Goal: Task Accomplishment & Management: Use online tool/utility

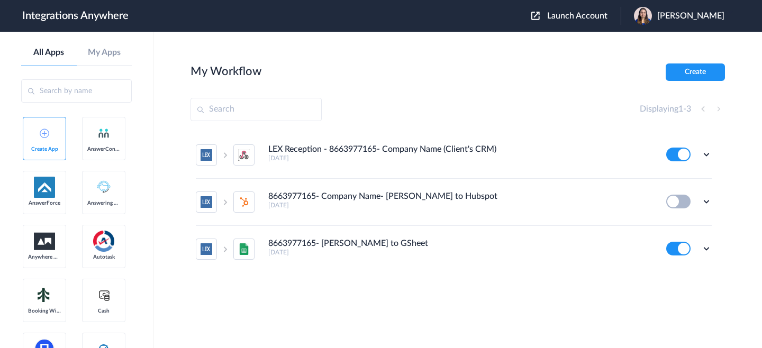
click at [568, 14] on span "Launch Account" at bounding box center [577, 16] width 60 height 8
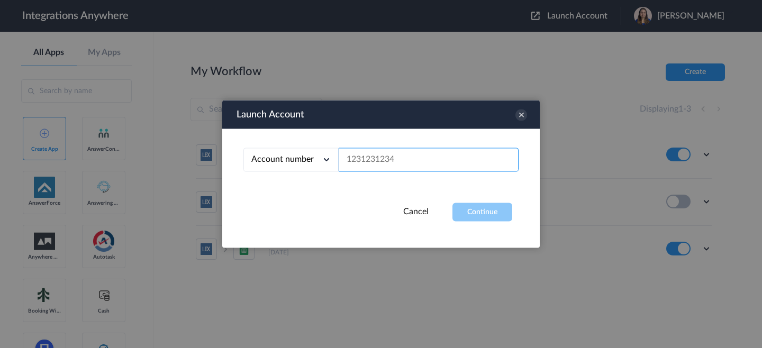
drag, startPoint x: 473, startPoint y: 161, endPoint x: 481, endPoint y: 179, distance: 19.9
click at [473, 160] on input "text" at bounding box center [428, 160] width 180 height 24
paste input "9192496240"
type input "9192496240"
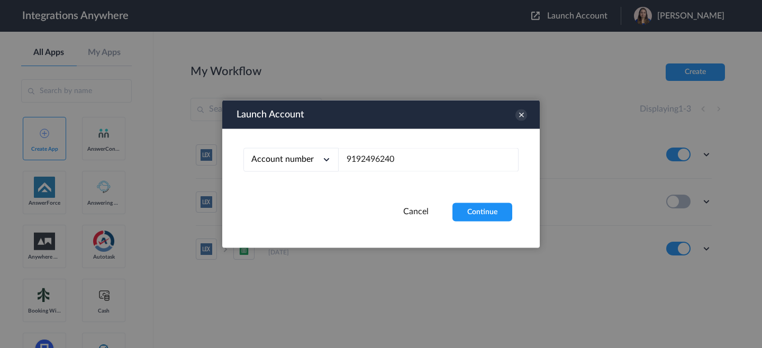
click at [485, 205] on button "Continue" at bounding box center [482, 212] width 60 height 19
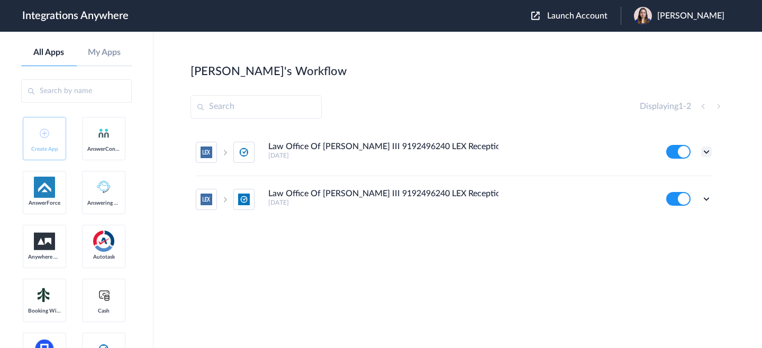
click at [707, 151] on icon at bounding box center [706, 151] width 11 height 11
click at [689, 175] on li "Edit" at bounding box center [677, 177] width 69 height 20
click at [711, 197] on ul "Law Office Of John H. Roberson III 9192496240 LEX Reception - Clio 2 years ago …" at bounding box center [453, 176] width 526 height 94
click at [708, 198] on icon at bounding box center [706, 199] width 11 height 11
click at [670, 226] on link "Edit" at bounding box center [662, 222] width 25 height 7
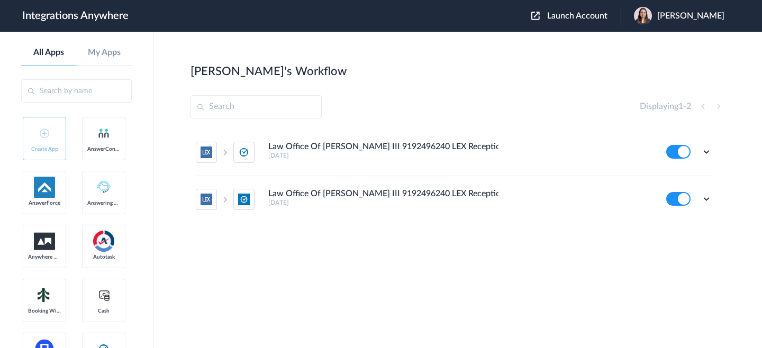
click at [712, 148] on ul "Law Office Of John H. Roberson III 9192496240 LEX Reception - Clio 2 years ago …" at bounding box center [453, 176] width 526 height 94
click at [707, 151] on icon at bounding box center [706, 151] width 11 height 11
click at [677, 172] on li "Edit" at bounding box center [677, 177] width 69 height 20
click at [707, 201] on icon at bounding box center [706, 199] width 11 height 11
click at [674, 221] on link "Edit" at bounding box center [662, 222] width 25 height 7
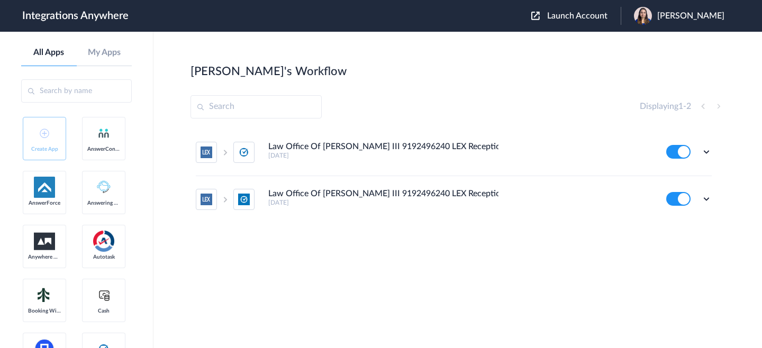
click at [692, 18] on span "Akanksha Sharma" at bounding box center [690, 16] width 67 height 10
click at [649, 39] on link "My Account" at bounding box center [648, 42] width 40 height 7
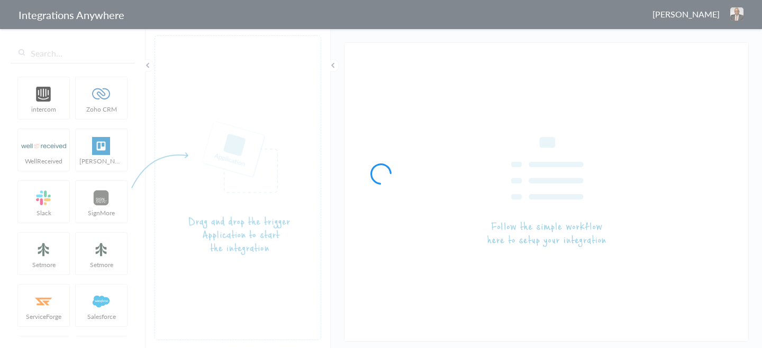
type input "Law Office Of [PERSON_NAME] III 9192496240 LEX Reception - Clio"
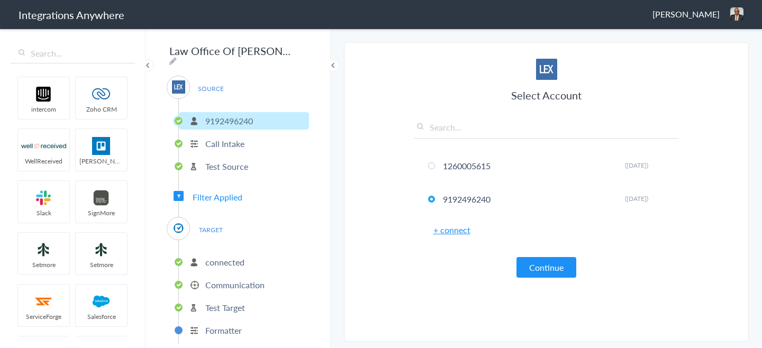
click at [241, 260] on p "connected" at bounding box center [224, 262] width 39 height 12
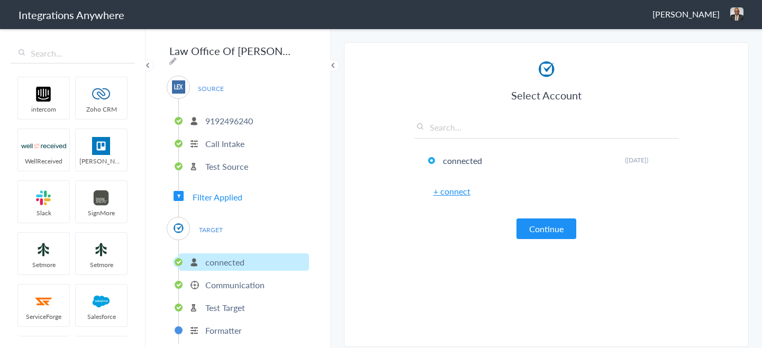
drag, startPoint x: 260, startPoint y: 283, endPoint x: 269, endPoint y: 282, distance: 9.7
click at [260, 283] on p "Communication" at bounding box center [234, 285] width 59 height 12
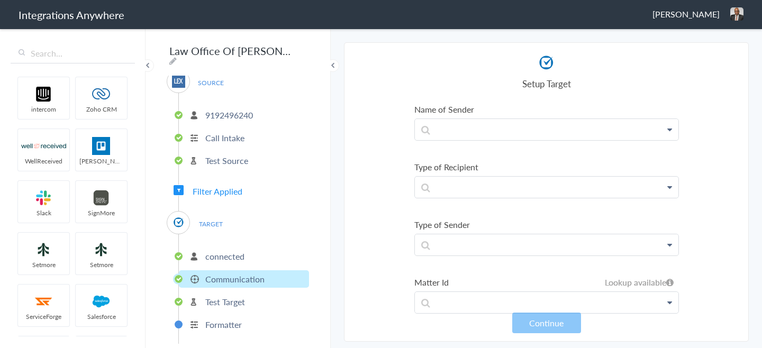
scroll to position [380, 0]
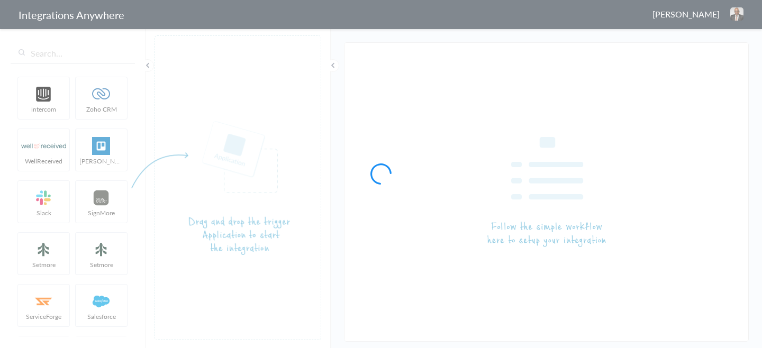
type input "Law Office Of [PERSON_NAME] III 9192496240 LEX Reception - Clio Grow"
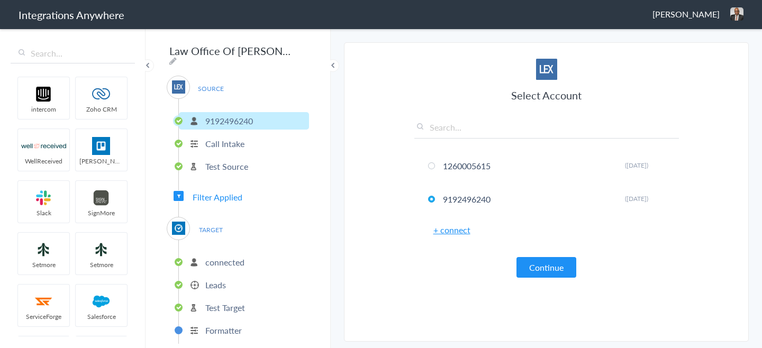
click at [224, 284] on p "Leads" at bounding box center [215, 285] width 21 height 12
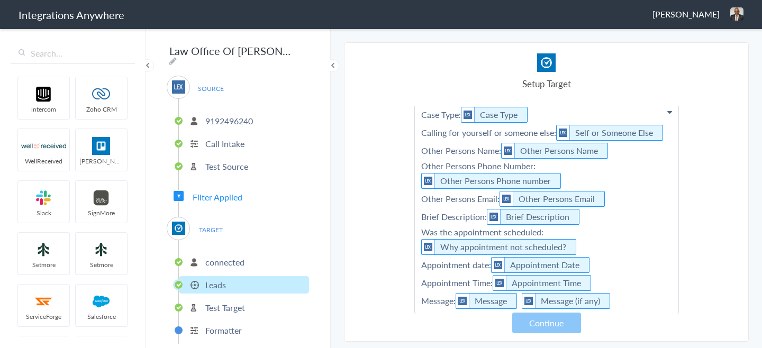
scroll to position [149, 0]
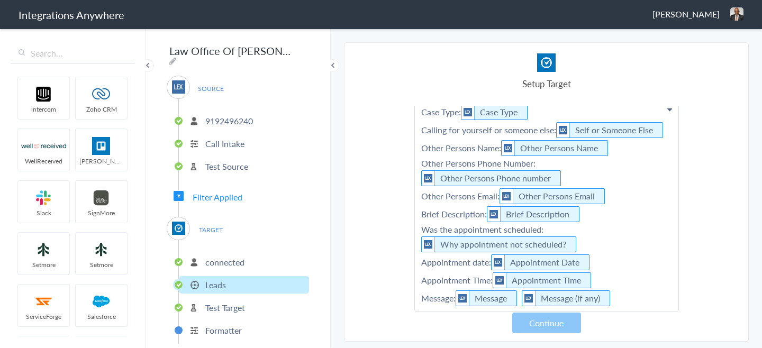
click at [707, 226] on section "Select Account 1260005615 Rename Delete (2 years ago) 9192496240 Rename Delete …" at bounding box center [546, 191] width 405 height 299
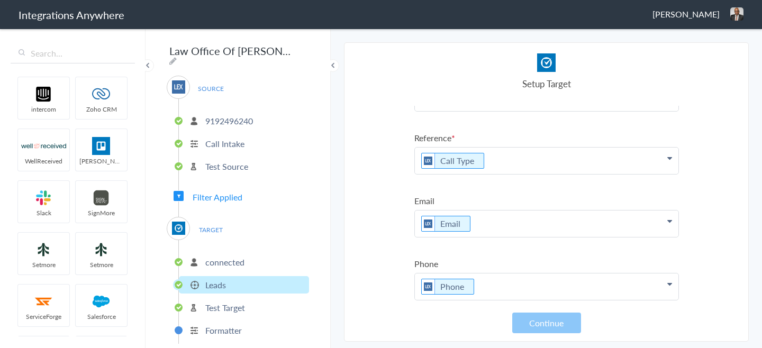
scroll to position [418, 0]
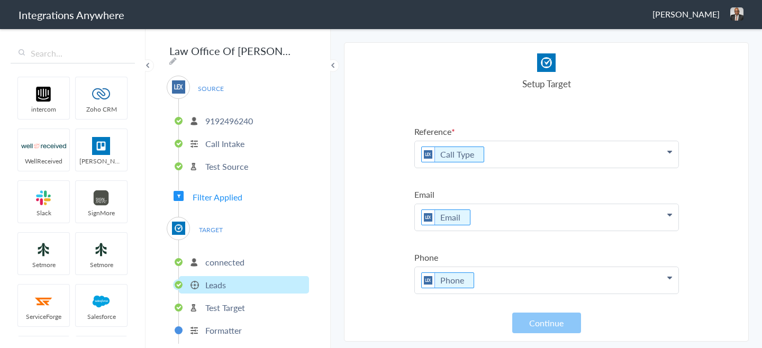
click at [242, 260] on p "connected" at bounding box center [224, 262] width 39 height 12
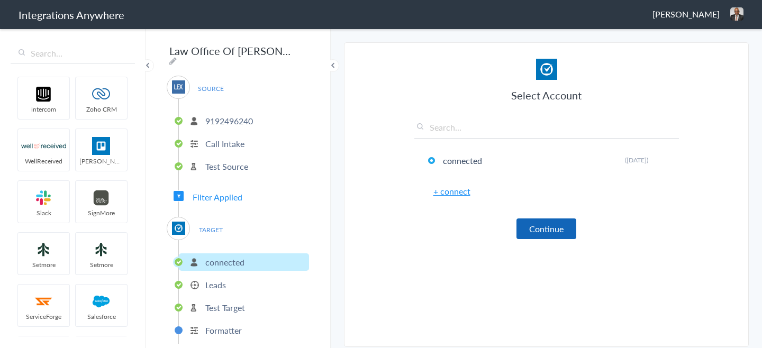
click at [542, 235] on button "Continue" at bounding box center [546, 228] width 60 height 21
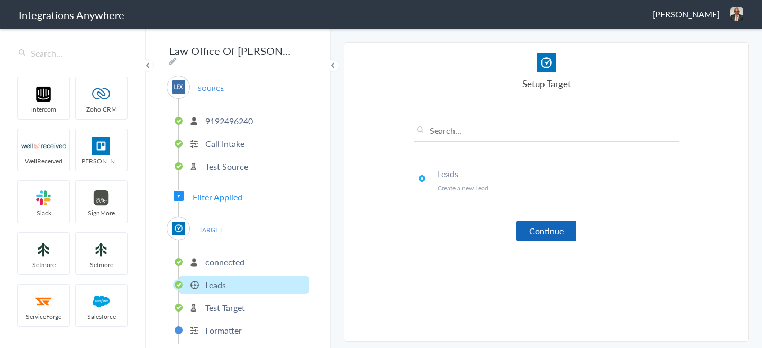
click at [542, 235] on button "Continue" at bounding box center [546, 231] width 60 height 21
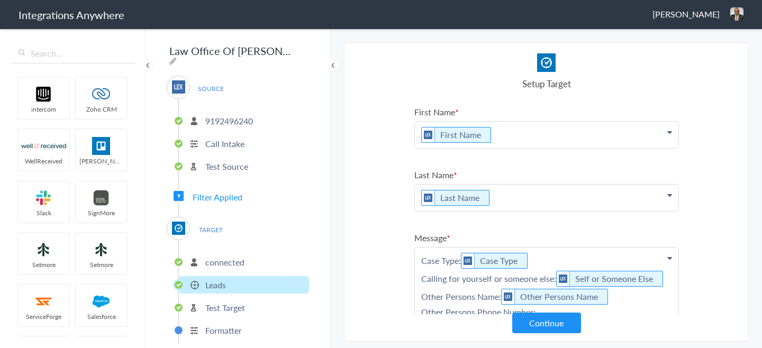
scroll to position [242, 0]
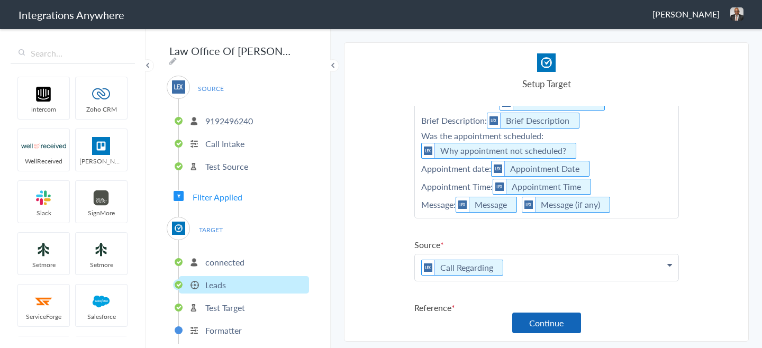
click at [556, 323] on button "Continue" at bounding box center [546, 323] width 69 height 21
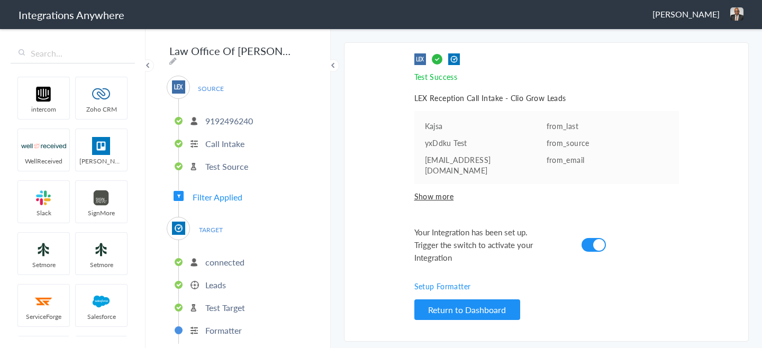
click at [226, 258] on p "connected" at bounding box center [224, 262] width 39 height 12
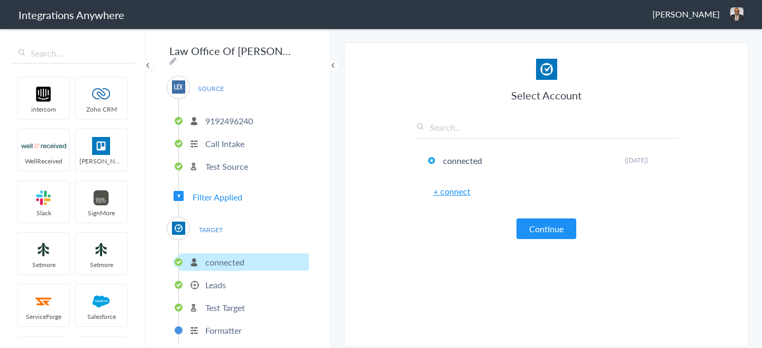
click at [215, 283] on p "Leads" at bounding box center [215, 285] width 21 height 12
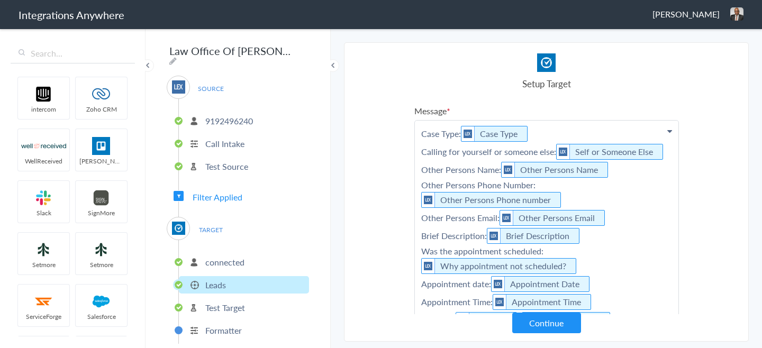
scroll to position [127, 0]
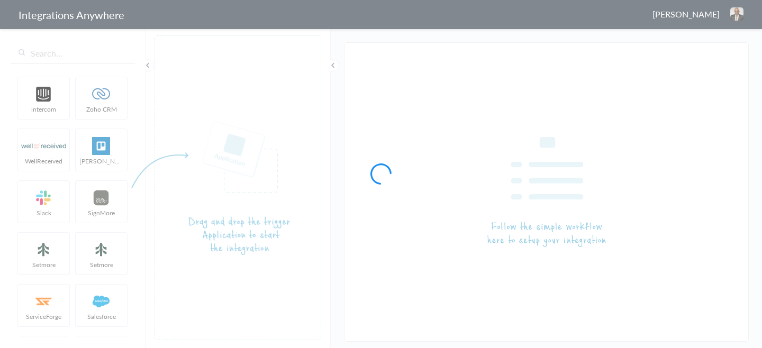
type input "Law Office Of [PERSON_NAME] III 9192496240 LEX Reception - Clio"
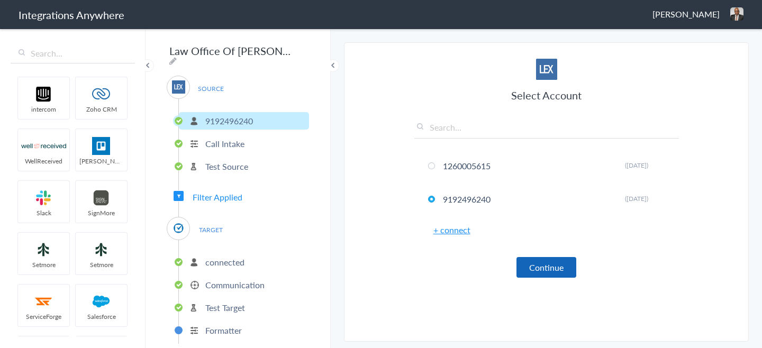
click at [543, 265] on button "Continue" at bounding box center [546, 267] width 60 height 21
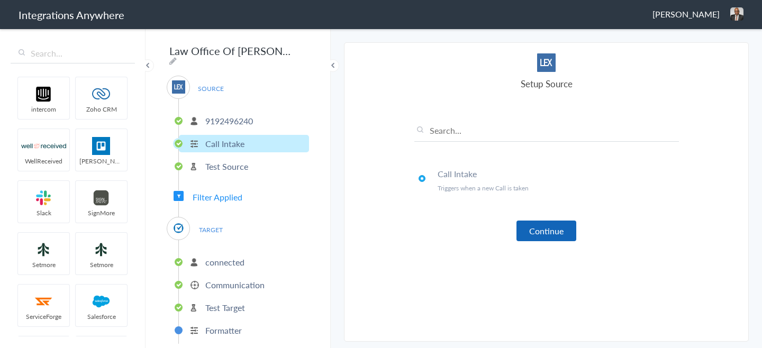
click at [551, 230] on button "Continue" at bounding box center [546, 231] width 60 height 21
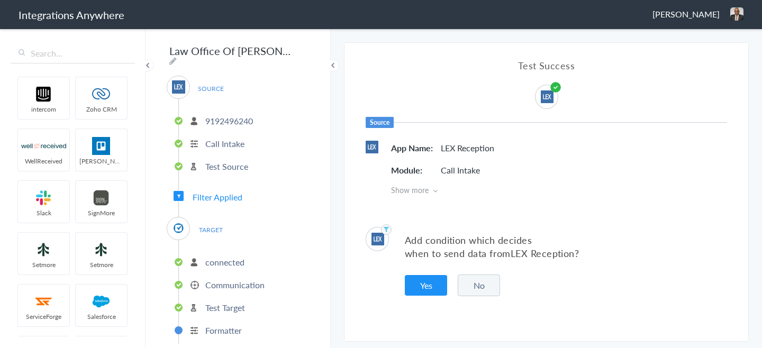
click at [475, 290] on button "No" at bounding box center [478, 285] width 42 height 22
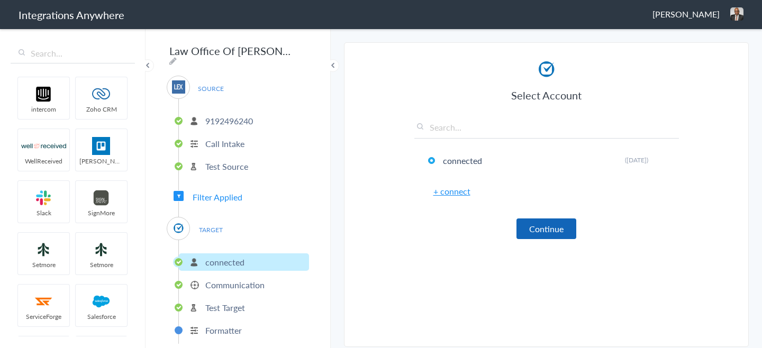
click at [550, 234] on button "Continue" at bounding box center [546, 228] width 60 height 21
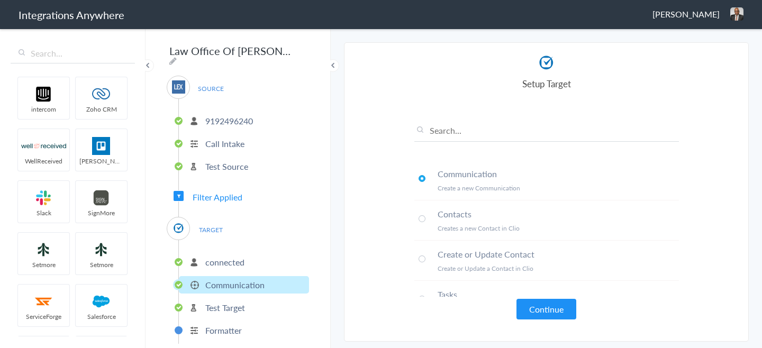
click at [538, 314] on button "Continue" at bounding box center [546, 309] width 60 height 21
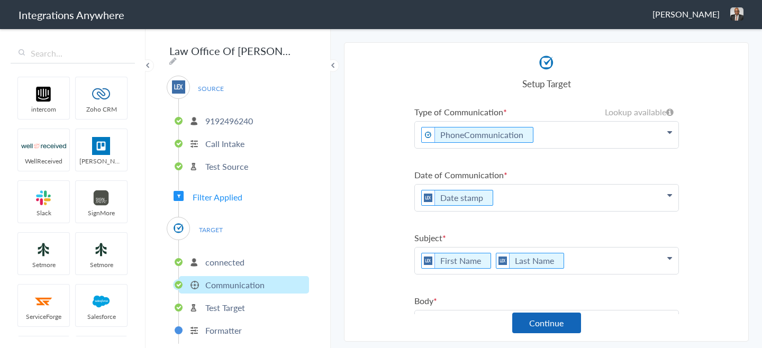
click at [531, 319] on button "Continue" at bounding box center [546, 323] width 69 height 21
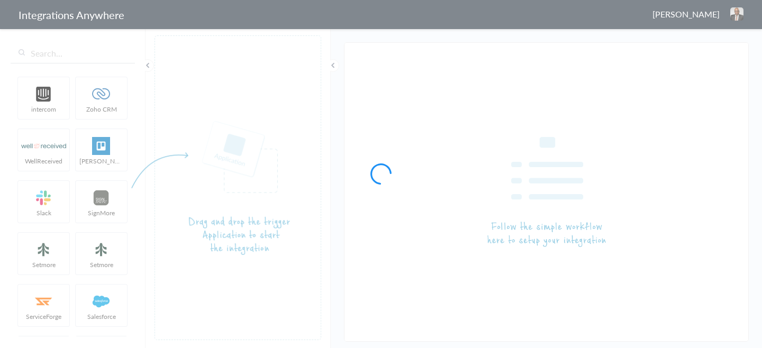
type input "Law Office Of [PERSON_NAME] III 9192496240 LEX Reception - Clio Grow"
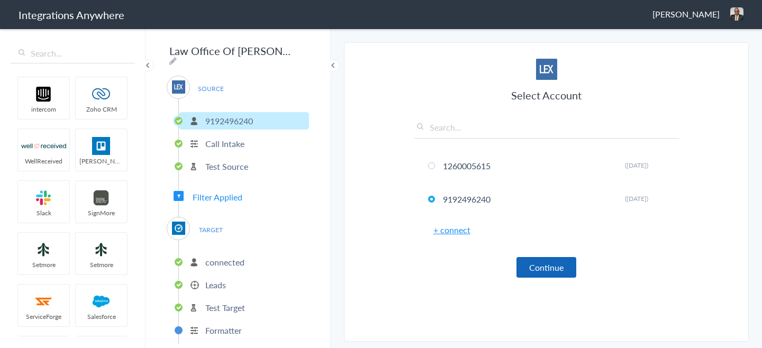
click at [546, 262] on button "Continue" at bounding box center [546, 267] width 60 height 21
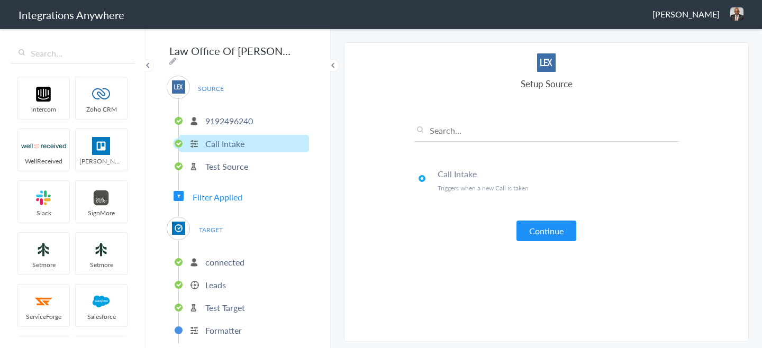
click at [537, 214] on ul "Call Intake Triggers when a new Call is taken" at bounding box center [546, 189] width 264 height 58
click at [538, 223] on button "Continue" at bounding box center [546, 231] width 60 height 21
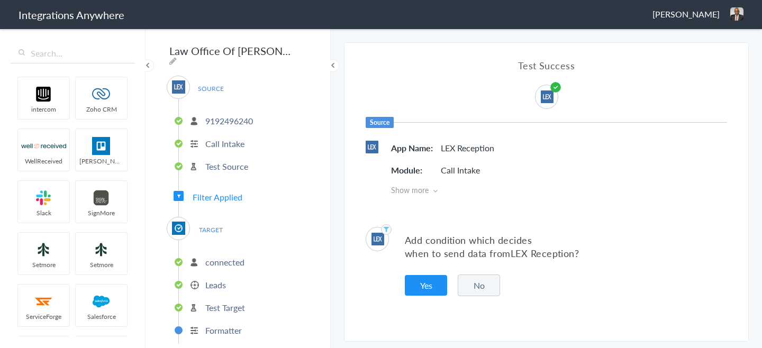
click at [488, 282] on button "No" at bounding box center [478, 285] width 42 height 22
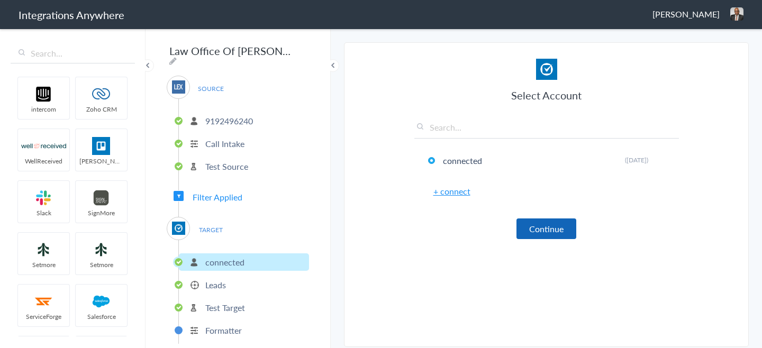
click at [544, 226] on button "Continue" at bounding box center [546, 228] width 60 height 21
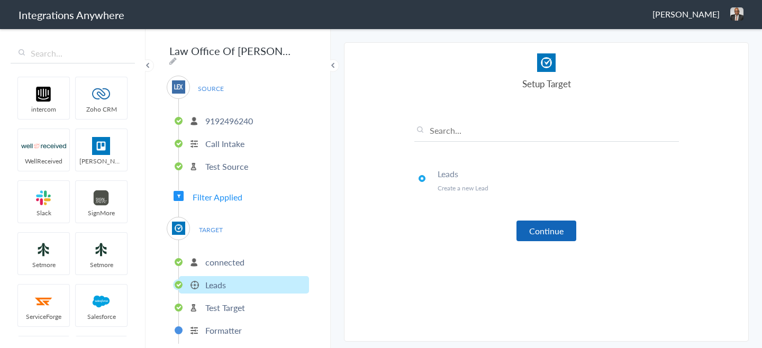
click at [542, 233] on button "Continue" at bounding box center [546, 231] width 60 height 21
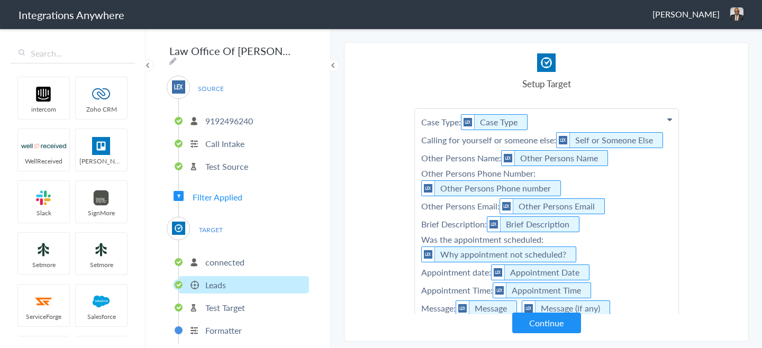
scroll to position [156, 0]
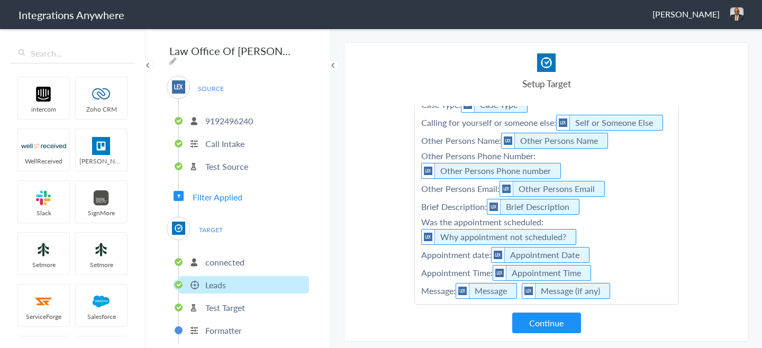
drag, startPoint x: 539, startPoint y: 324, endPoint x: 545, endPoint y: 324, distance: 5.8
click at [539, 323] on button "Continue" at bounding box center [546, 323] width 69 height 21
